Goal: Information Seeking & Learning: Learn about a topic

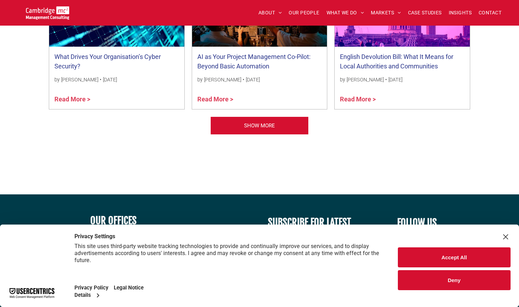
scroll to position [773, 0]
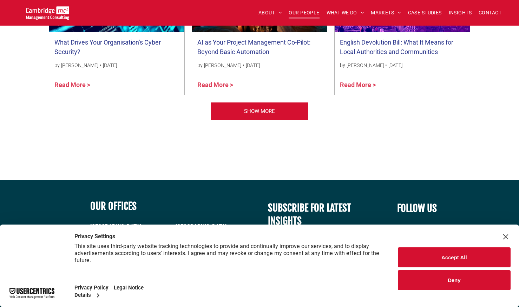
click at [305, 12] on span "OUR PEOPLE" at bounding box center [304, 12] width 31 height 11
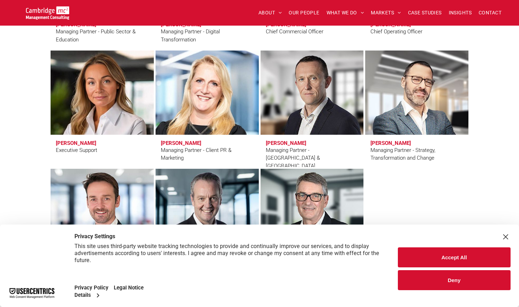
scroll to position [611, 0]
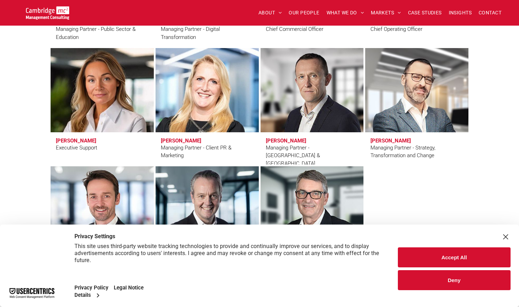
click at [443, 280] on button "Deny" at bounding box center [454, 281] width 113 height 20
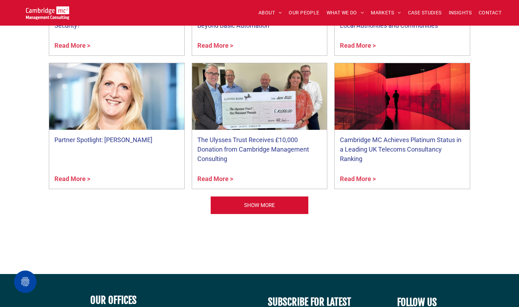
scroll to position [2802, 0]
